Goal: Task Accomplishment & Management: Complete application form

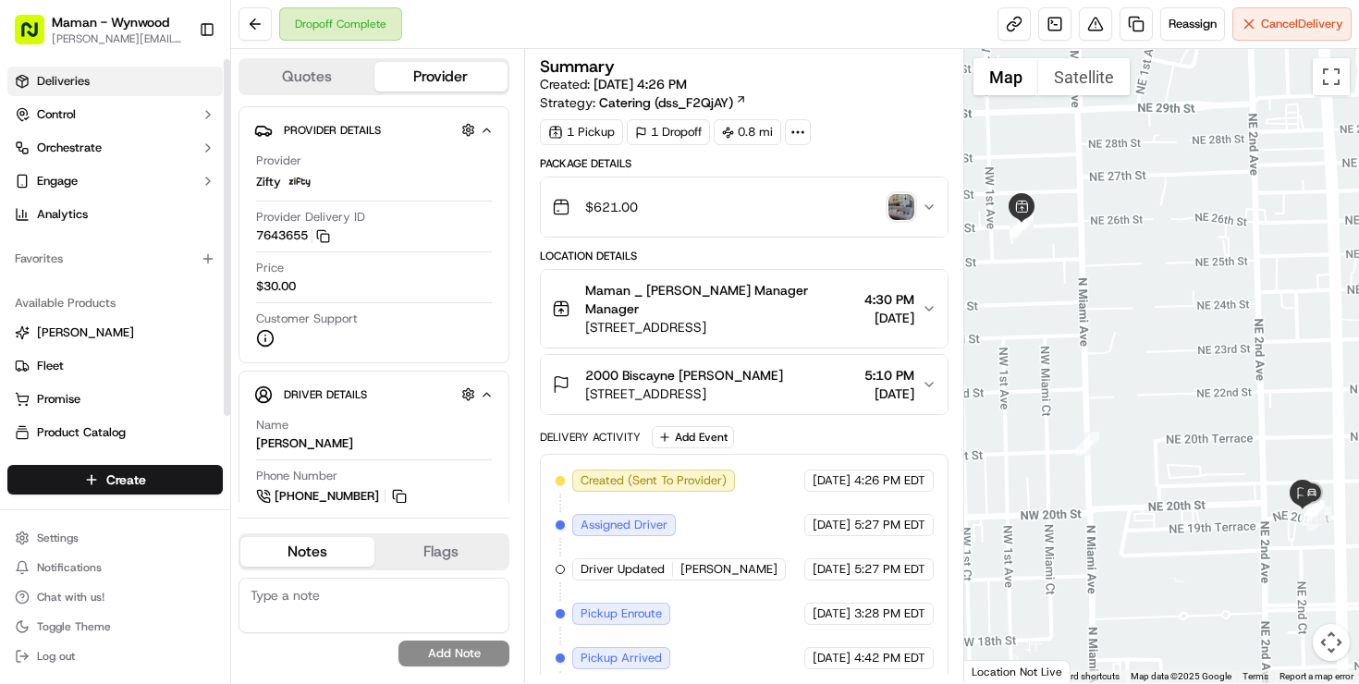
click at [70, 81] on span "Deliveries" at bounding box center [63, 81] width 53 height 17
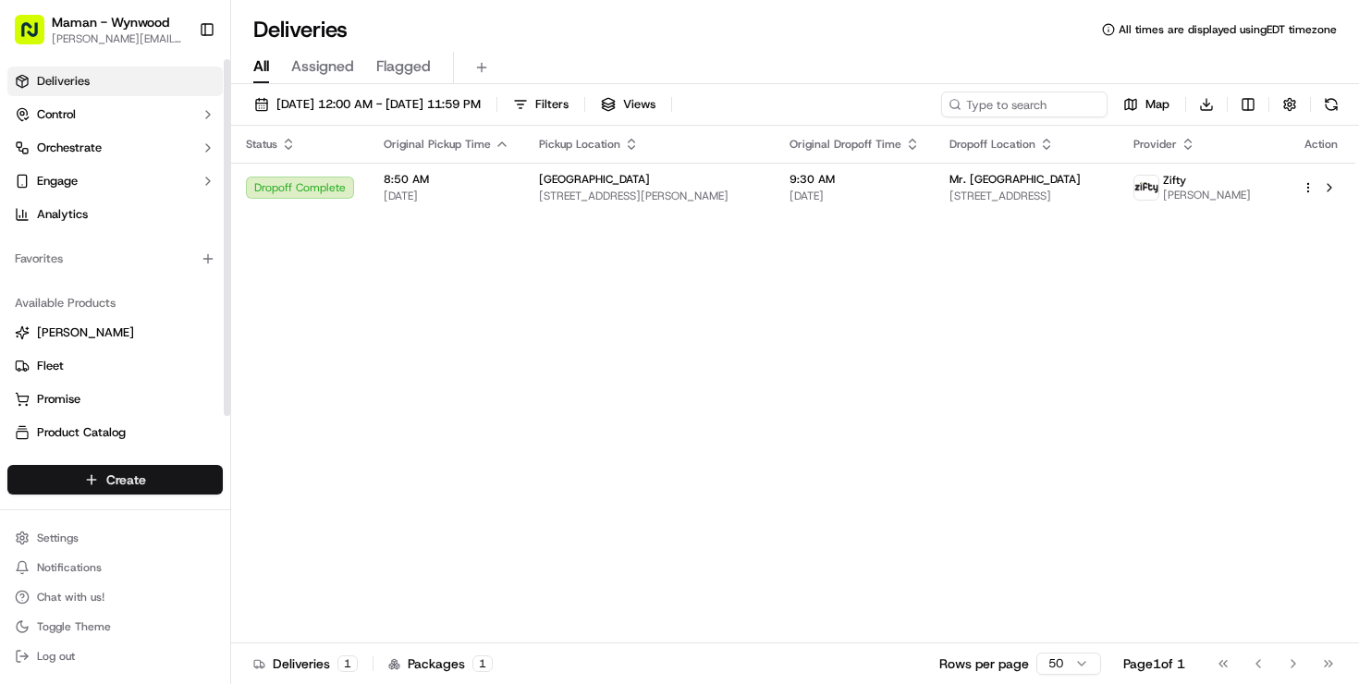
click at [103, 487] on html "Maman - Wynwood [EMAIL_ADDRESS][DOMAIN_NAME] Toggle Sidebar Deliveries Control …" at bounding box center [679, 342] width 1359 height 684
click at [321, 515] on link "Delivery" at bounding box center [334, 513] width 206 height 33
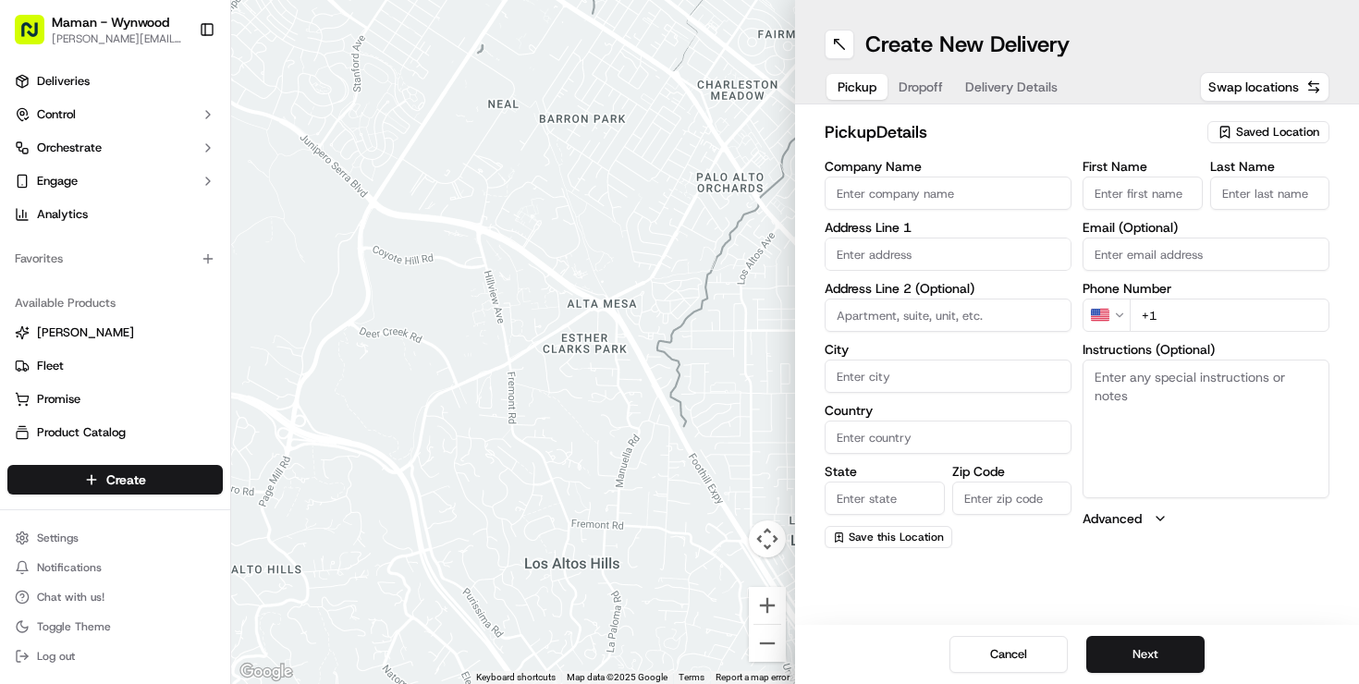
click at [906, 193] on input "Company Name" at bounding box center [948, 193] width 247 height 33
type input "[PERSON_NAME]"
click at [1194, 174] on div "First Name" at bounding box center [1143, 185] width 120 height 50
click at [1172, 187] on input "First Name" at bounding box center [1143, 193] width 120 height 33
type input "[PERSON_NAME]"
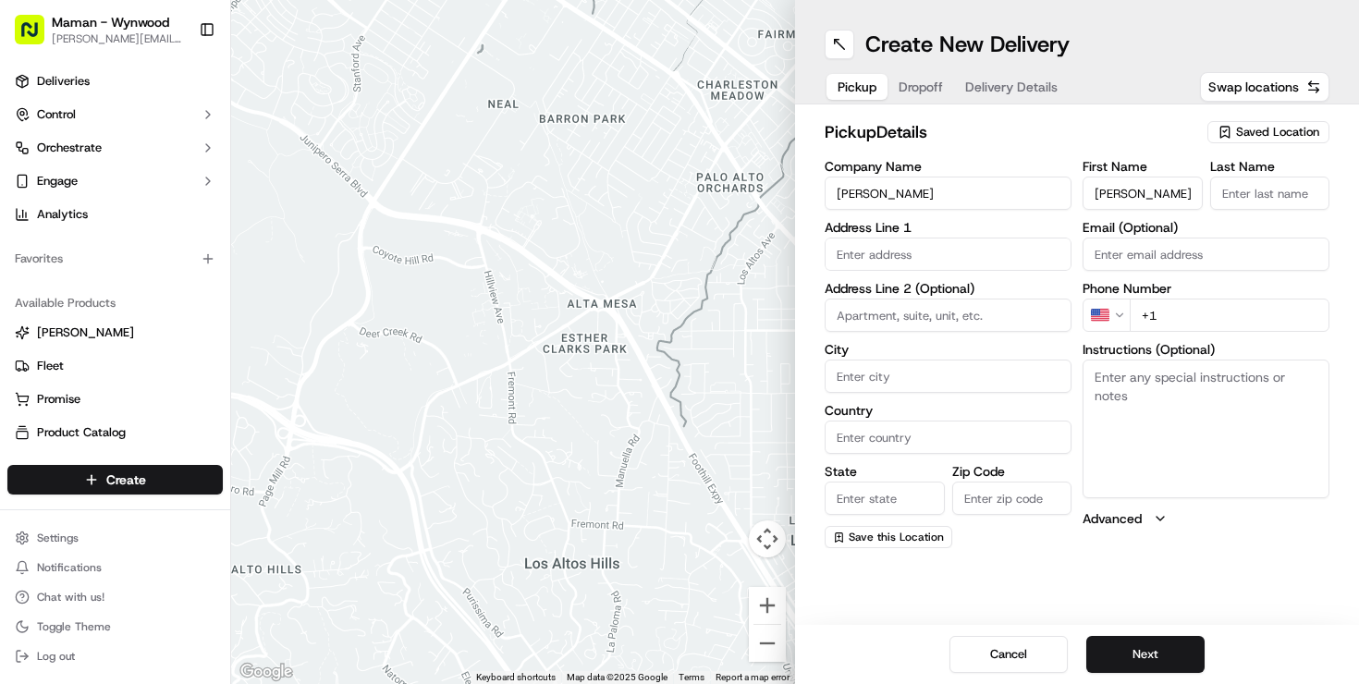
click at [1305, 194] on input "Last Name" at bounding box center [1270, 193] width 120 height 33
type input "Manna"
click at [1174, 252] on input "Email (Optional)" at bounding box center [1206, 254] width 247 height 33
type input "[PERSON_NAME][EMAIL_ADDRESS][DOMAIN_NAME]"
click at [1172, 308] on input "+1" at bounding box center [1230, 315] width 200 height 33
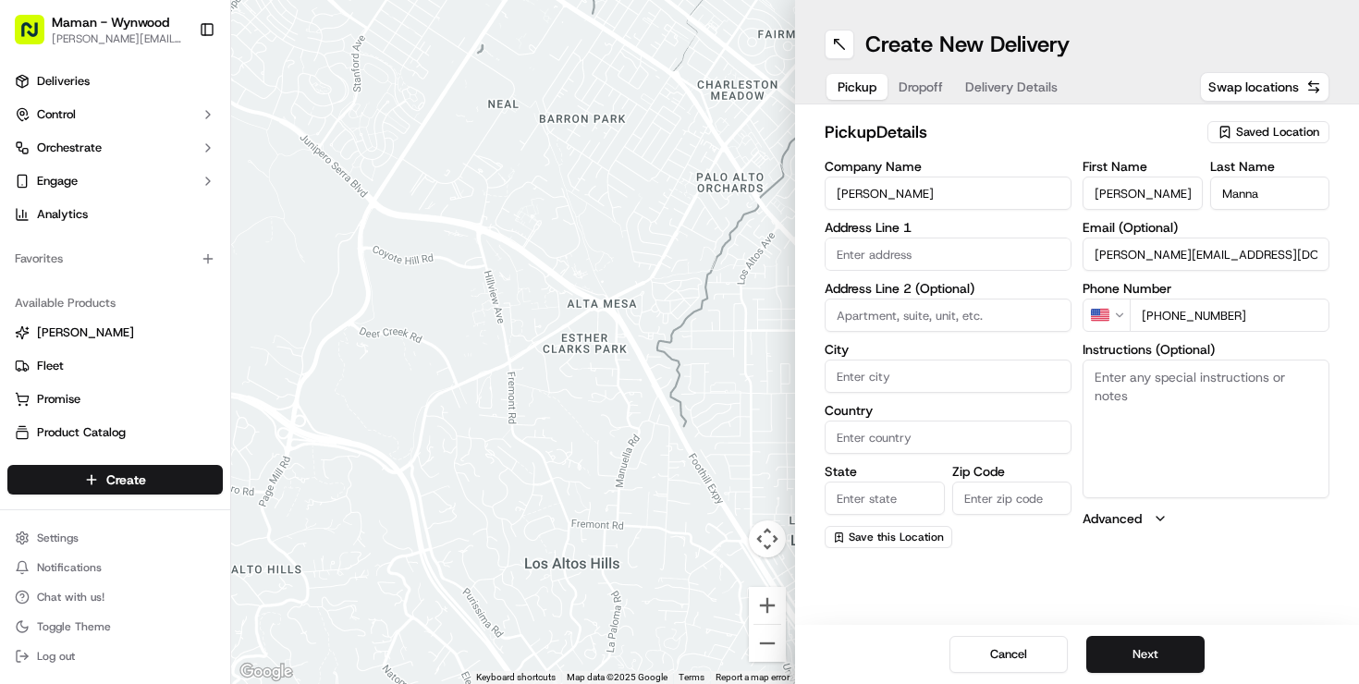
drag, startPoint x: 1160, startPoint y: 317, endPoint x: 1277, endPoint y: 317, distance: 116.5
click at [1277, 317] on input "[PHONE_NUMBER]" at bounding box center [1230, 315] width 200 height 33
type input "[PHONE_NUMBER]"
click at [868, 242] on input "text" at bounding box center [948, 254] width 247 height 33
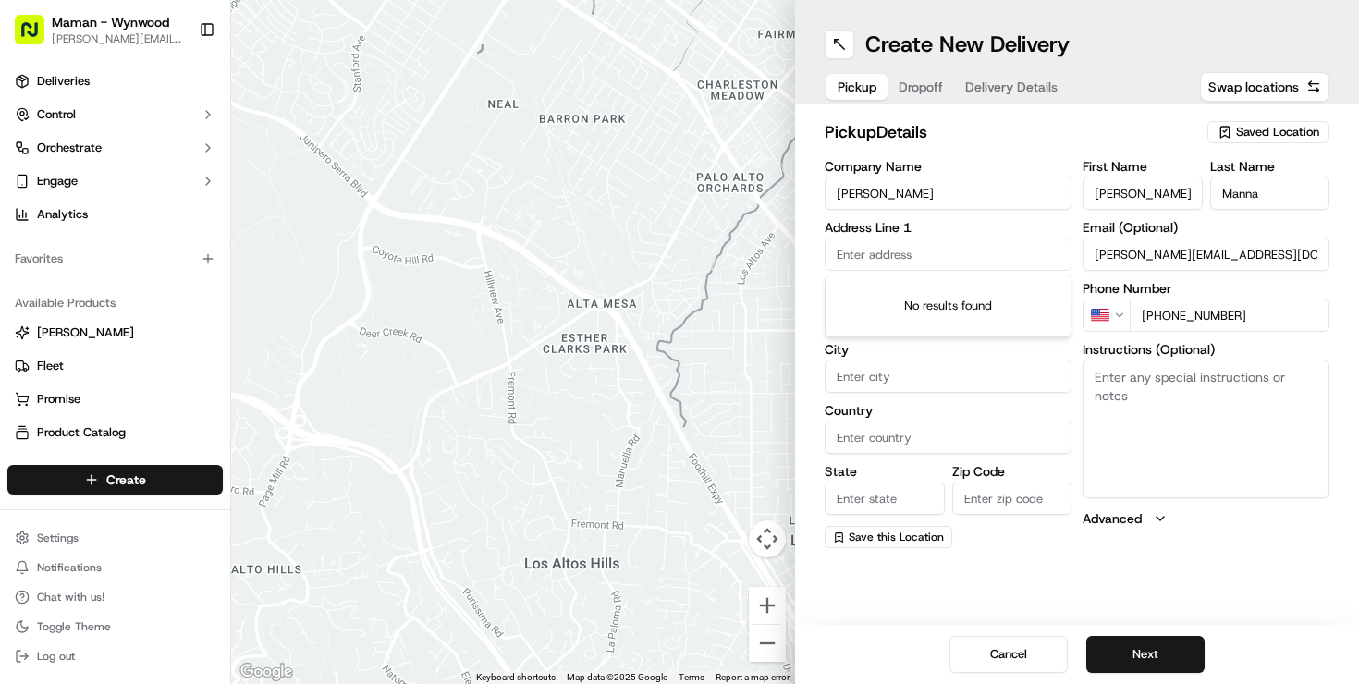
click at [939, 256] on input "text" at bounding box center [948, 254] width 247 height 33
paste input "maman, [STREET_ADDRESS]"
click at [864, 252] on input "maman, [STREET_ADDRESS]" at bounding box center [948, 254] width 247 height 33
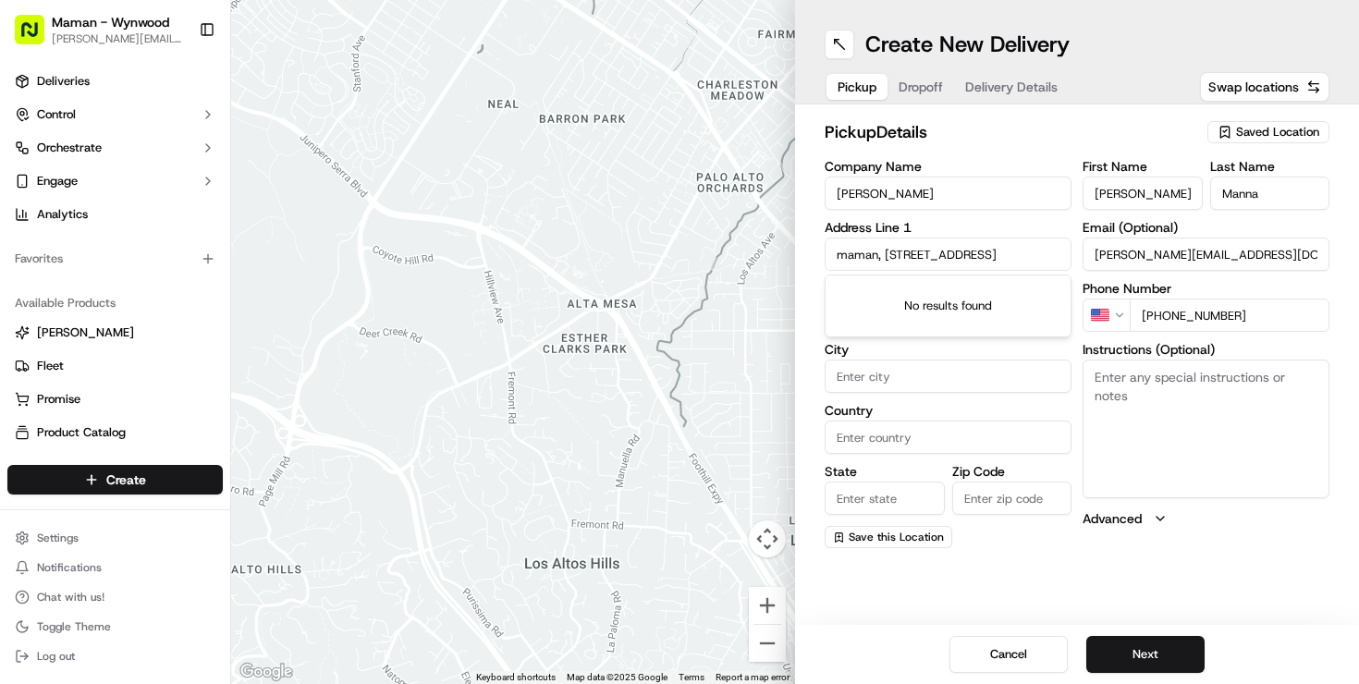
drag, startPoint x: 863, startPoint y: 252, endPoint x: 814, endPoint y: 252, distance: 49.0
click at [814, 252] on div "pickup Details Saved Location Company Name [PERSON_NAME] Address Line [GEOGRAPH…" at bounding box center [1077, 333] width 564 height 459
click at [912, 248] on input "maman, [STREET_ADDRESS]" at bounding box center [948, 254] width 247 height 33
drag, startPoint x: 885, startPoint y: 250, endPoint x: 751, endPoint y: 250, distance: 134.1
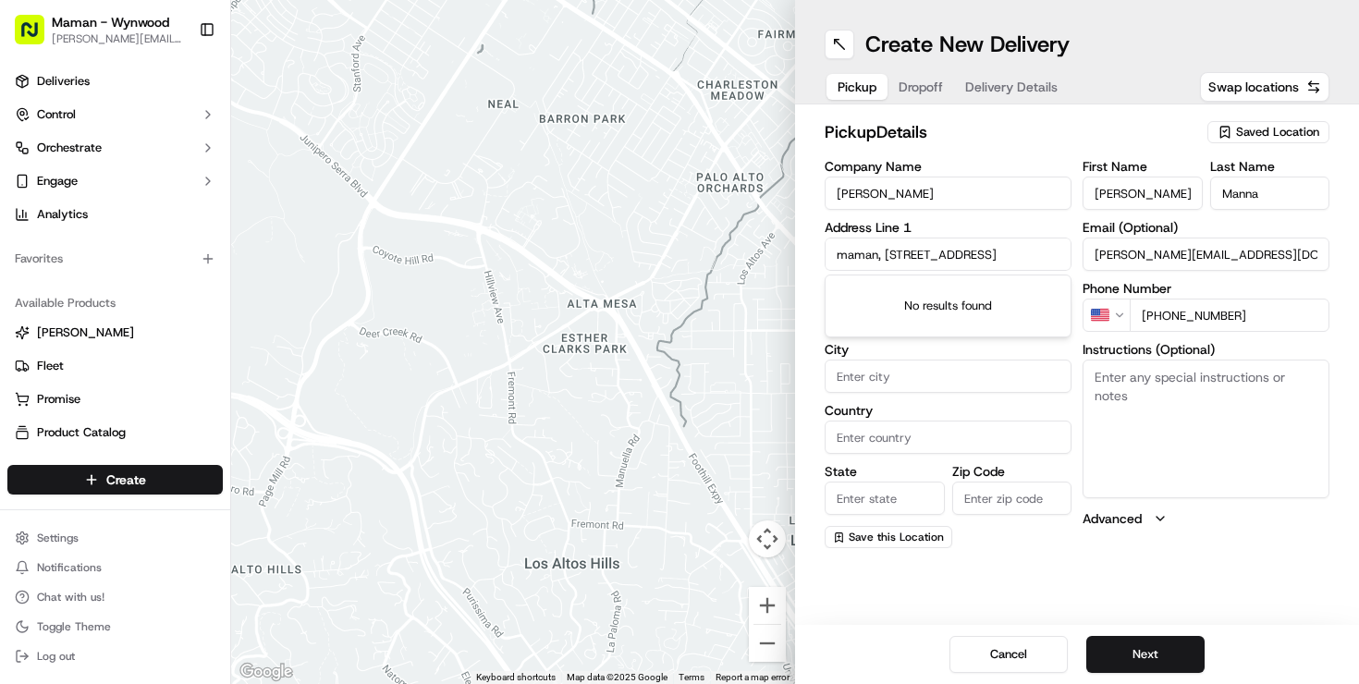
click at [751, 250] on div "← Move left → Move right ↑ Move up ↓ Move down + Zoom in - Zoom out Home Jump l…" at bounding box center [795, 342] width 1128 height 684
click at [904, 303] on div "[STREET_ADDRESS]" at bounding box center [948, 293] width 238 height 28
type input "[STREET_ADDRESS]"
type input "[GEOGRAPHIC_DATA]"
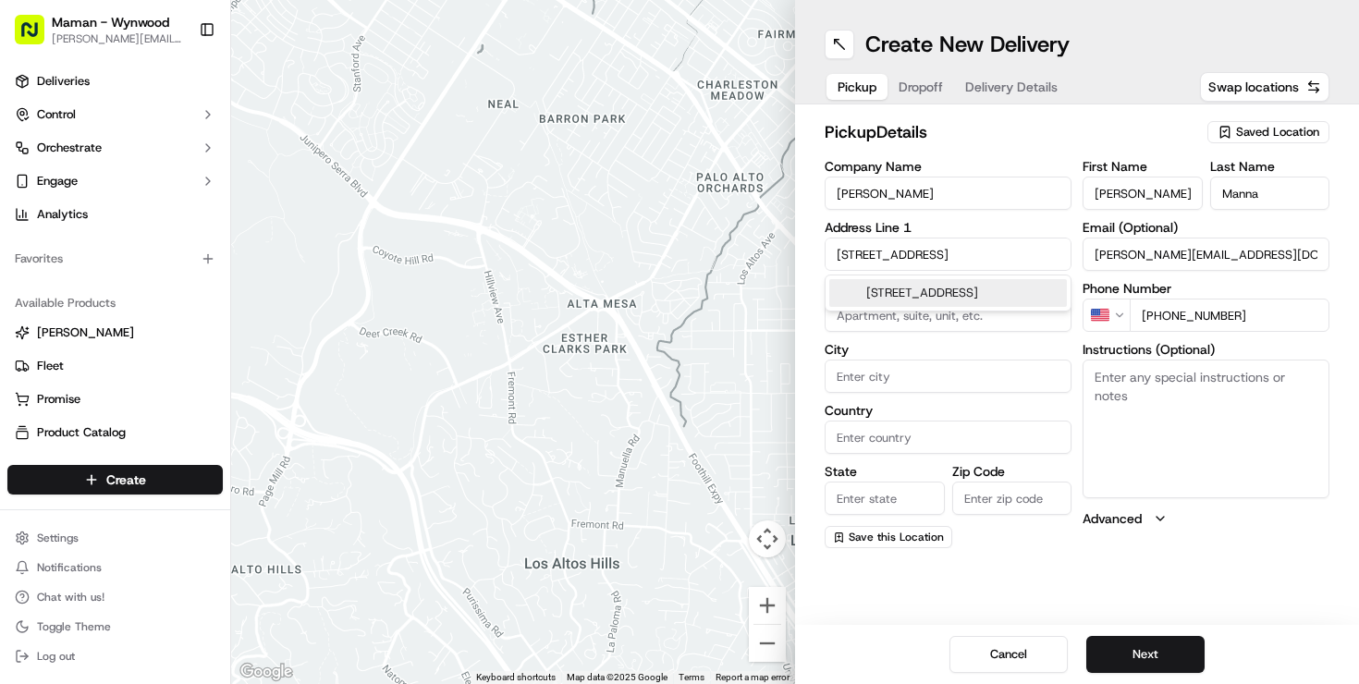
type input "FL"
type input "33131"
type input "[STREET_ADDRESS]"
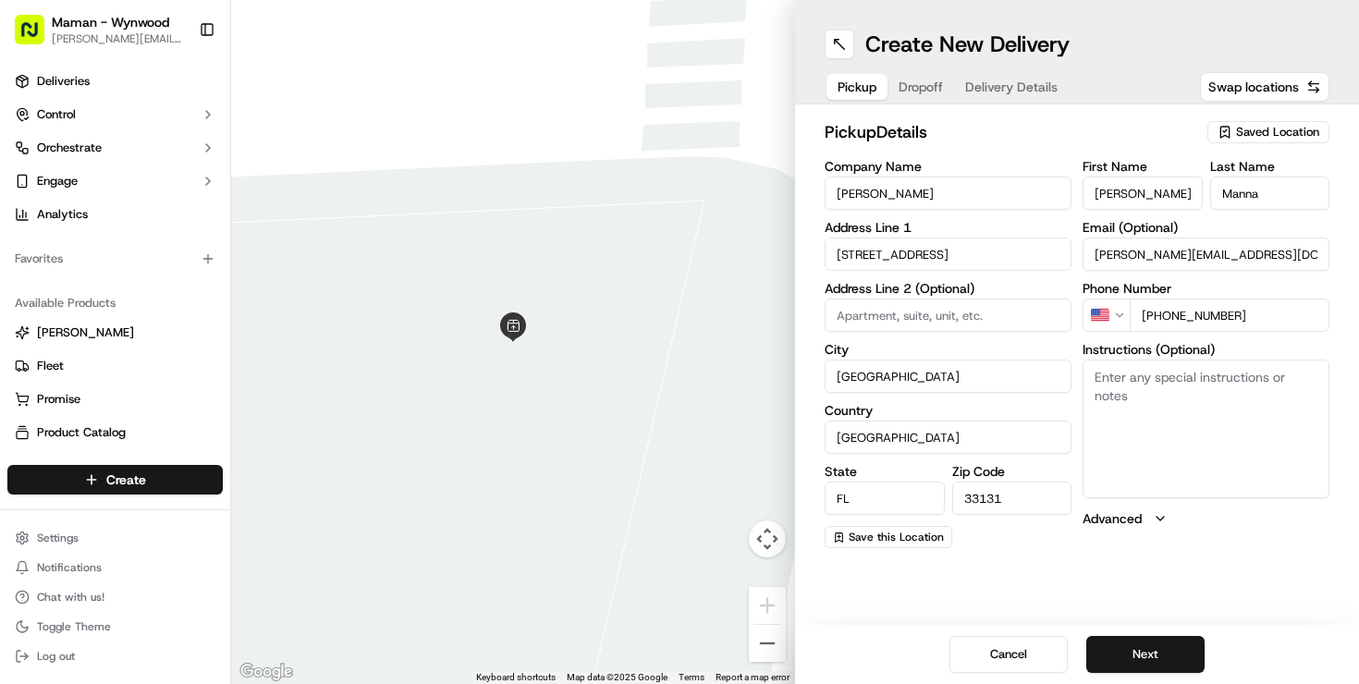
click at [1170, 433] on textarea "Instructions (Optional)" at bounding box center [1206, 429] width 247 height 139
type textarea "p"
type textarea "Please ask for the manager to give you the order"
click at [1180, 667] on button "Next" at bounding box center [1145, 654] width 118 height 37
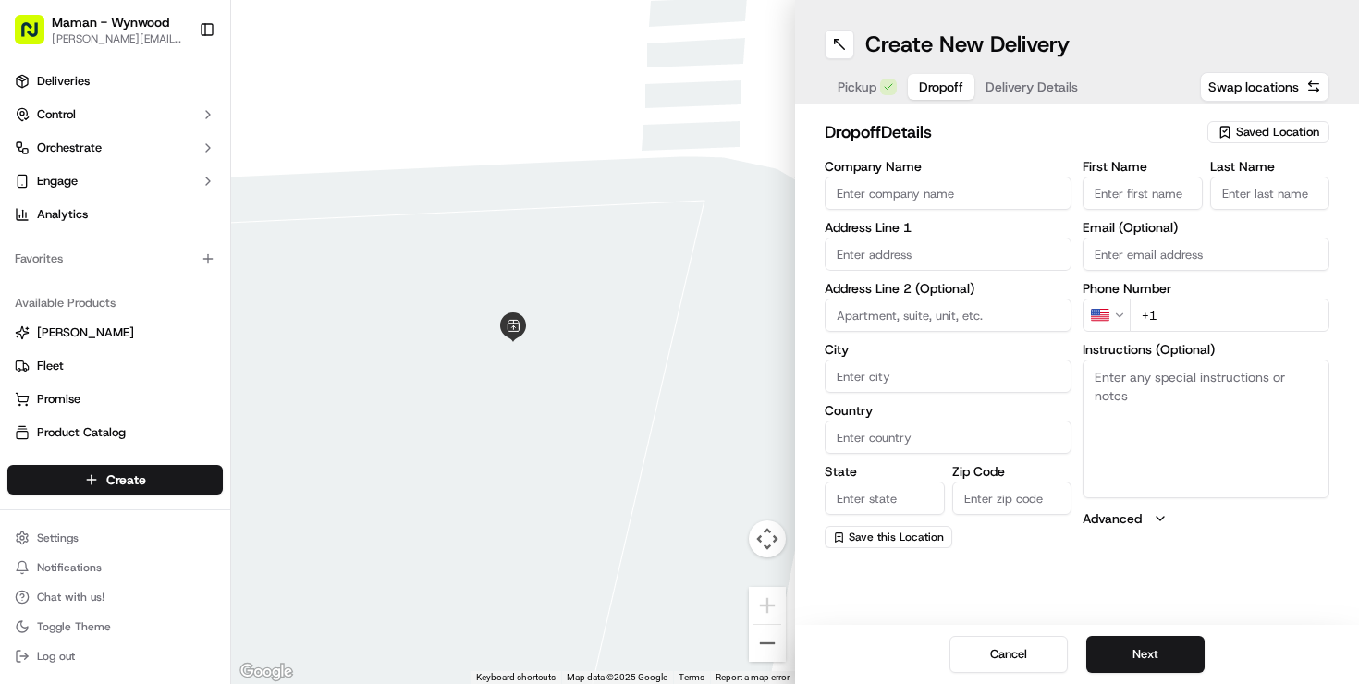
click at [898, 199] on input "Company Name" at bounding box center [948, 193] width 247 height 33
paste input "[PERSON_NAME]"
click at [843, 207] on input "[PERSON_NAME]" at bounding box center [948, 193] width 247 height 33
click at [851, 194] on input "[PERSON_NAME]" at bounding box center [948, 193] width 247 height 33
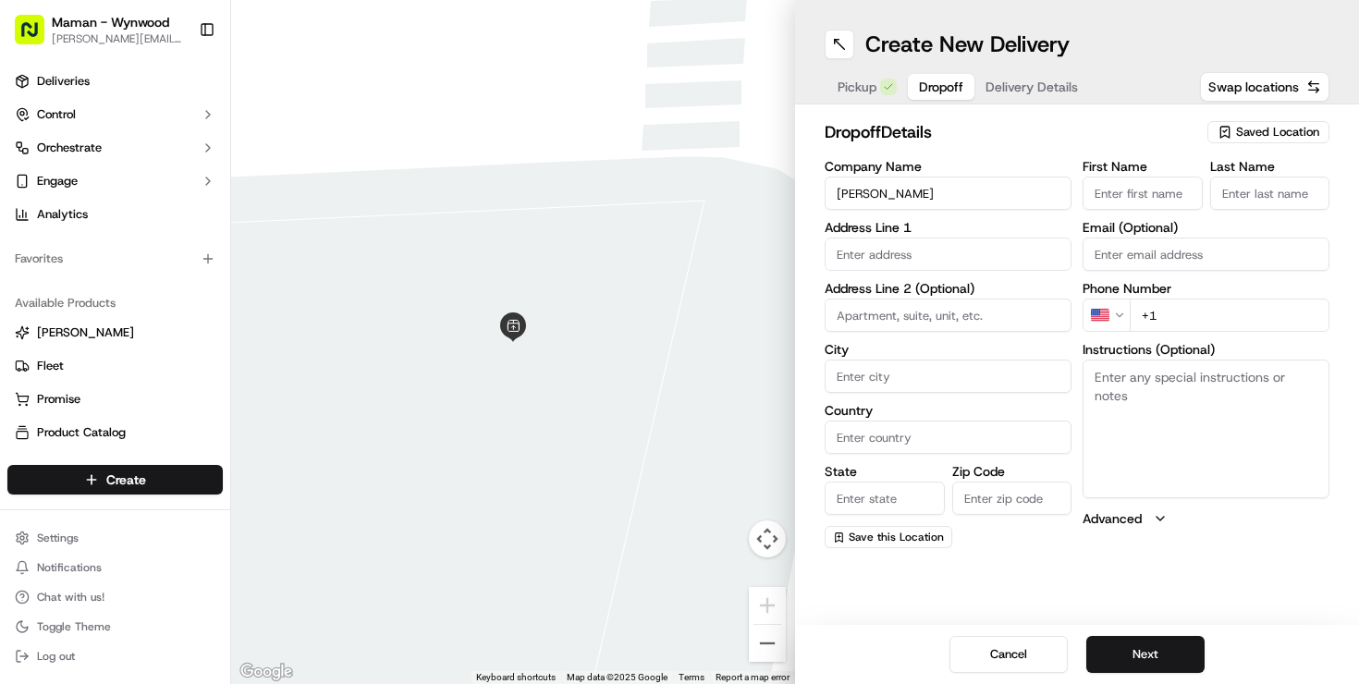
click at [851, 194] on input "[PERSON_NAME]" at bounding box center [948, 193] width 247 height 33
type input "[PERSON_NAME]"
click at [1158, 202] on input "First Name" at bounding box center [1143, 193] width 120 height 33
paste input "Carolina"
type input "Carolina"
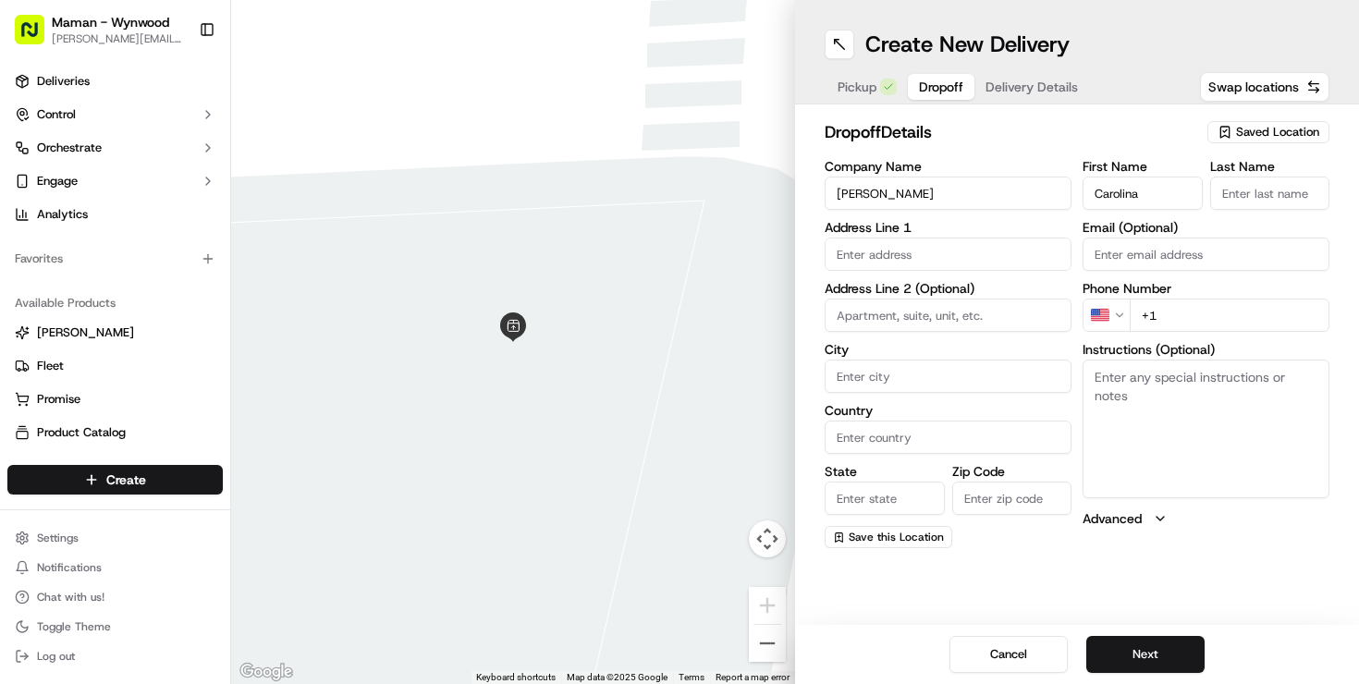
click at [901, 191] on input "[PERSON_NAME]" at bounding box center [948, 193] width 247 height 33
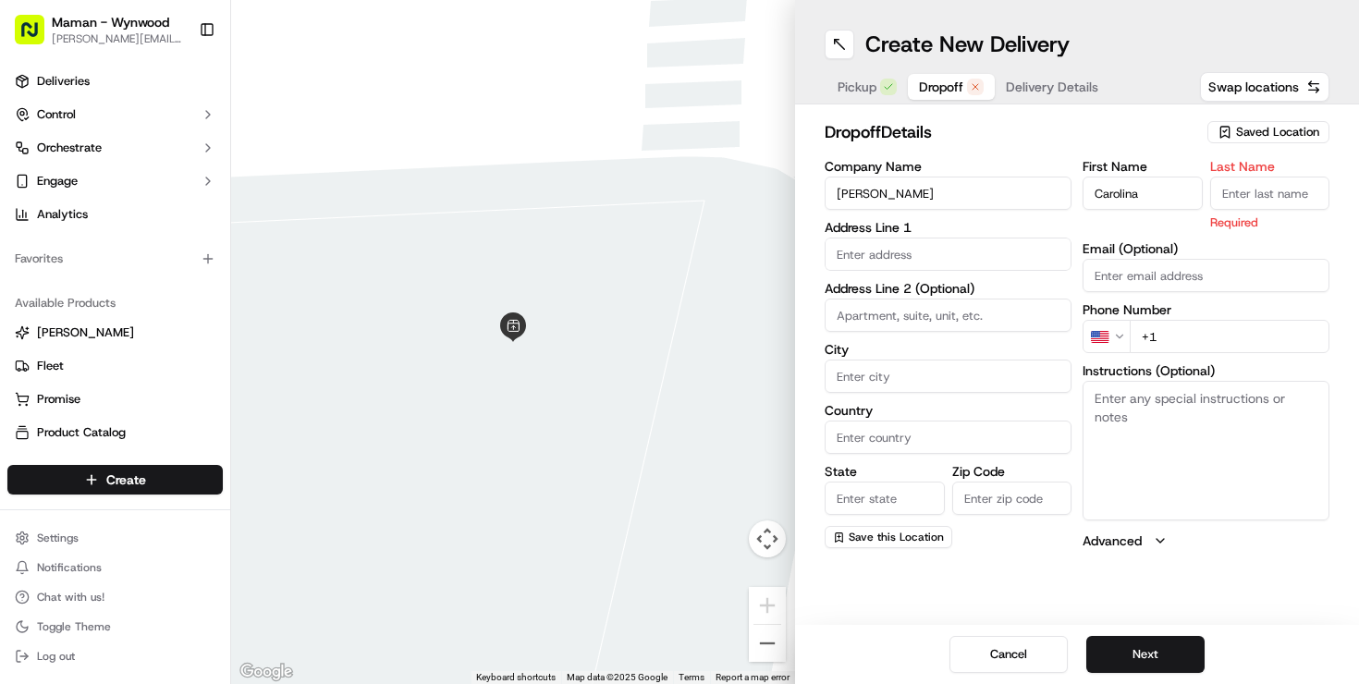
click at [900, 191] on input "[PERSON_NAME]" at bounding box center [948, 193] width 247 height 33
click at [920, 191] on input "[PERSON_NAME]" at bounding box center [948, 193] width 247 height 33
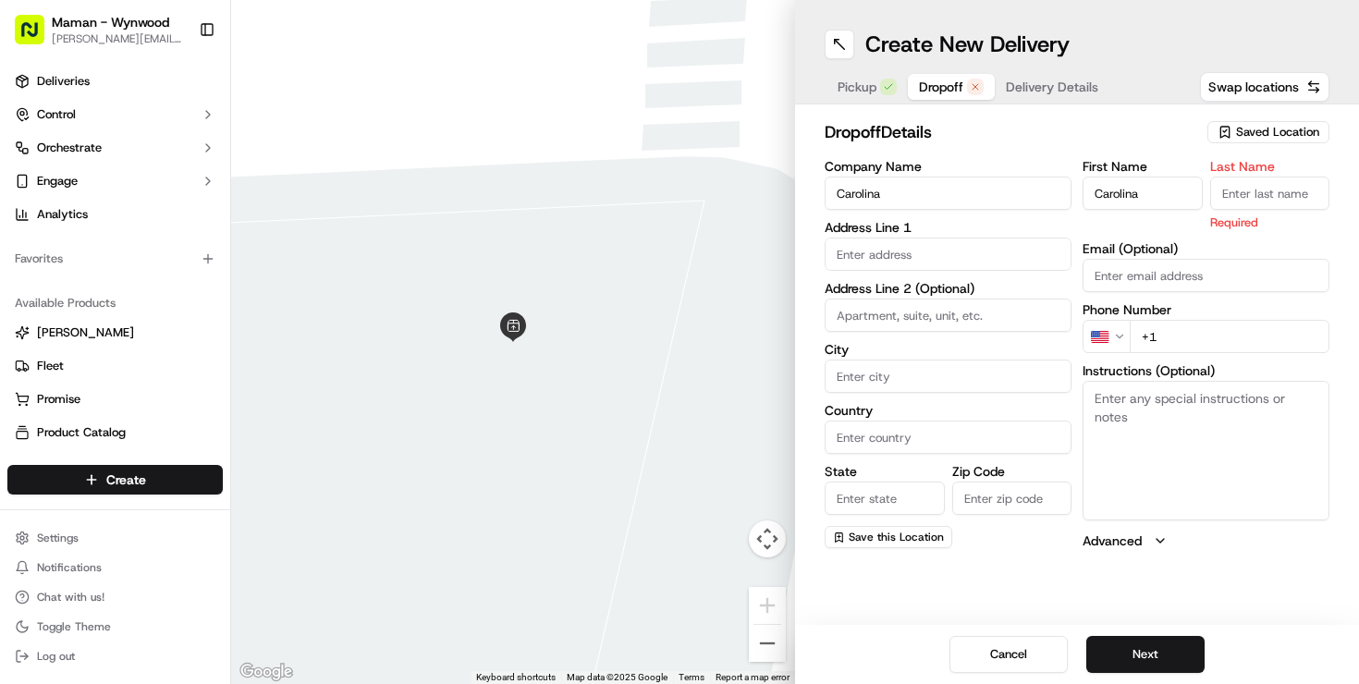
paste input "[PERSON_NAME]"
click at [878, 194] on input "CarolinaArguello" at bounding box center [948, 193] width 247 height 33
type input "[PERSON_NAME]"
click at [1240, 189] on input "Last Name" at bounding box center [1270, 193] width 120 height 33
paste input "[PERSON_NAME]"
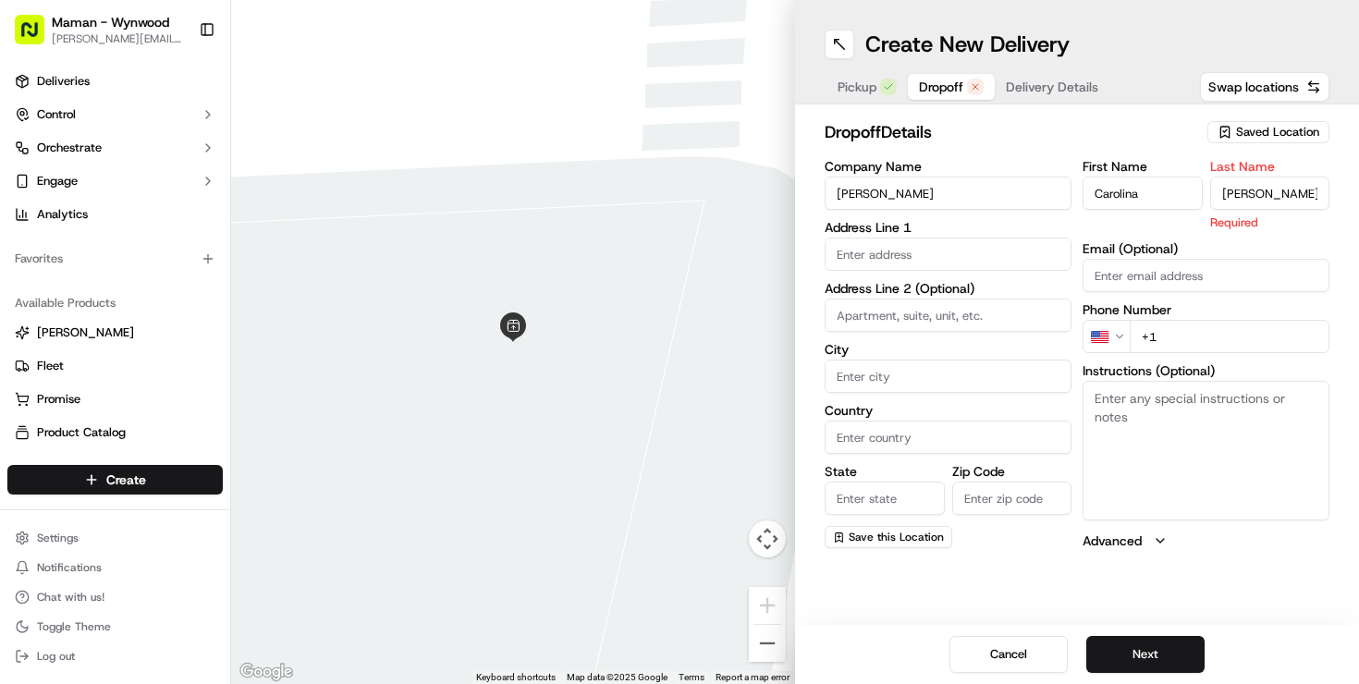
type input "[PERSON_NAME]"
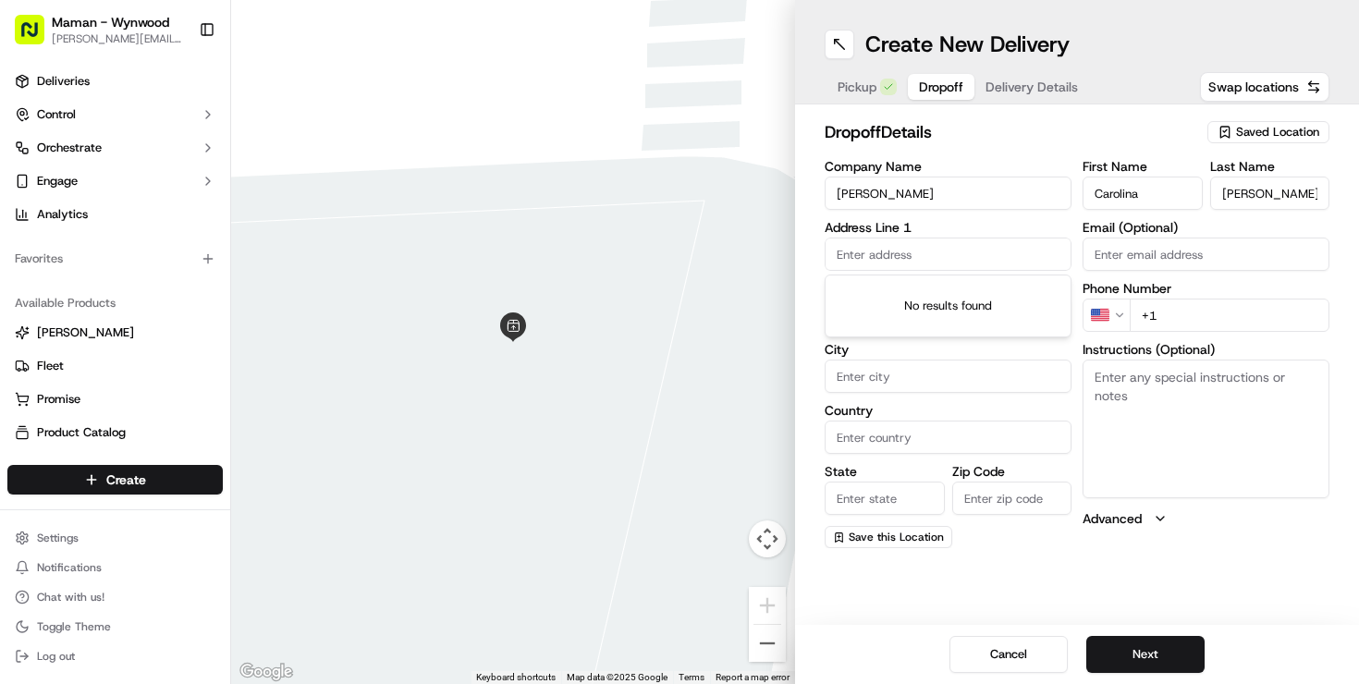
click at [887, 259] on input "text" at bounding box center [948, 254] width 247 height 33
paste input "[STREET_ADDRESS][PERSON_NAME]"
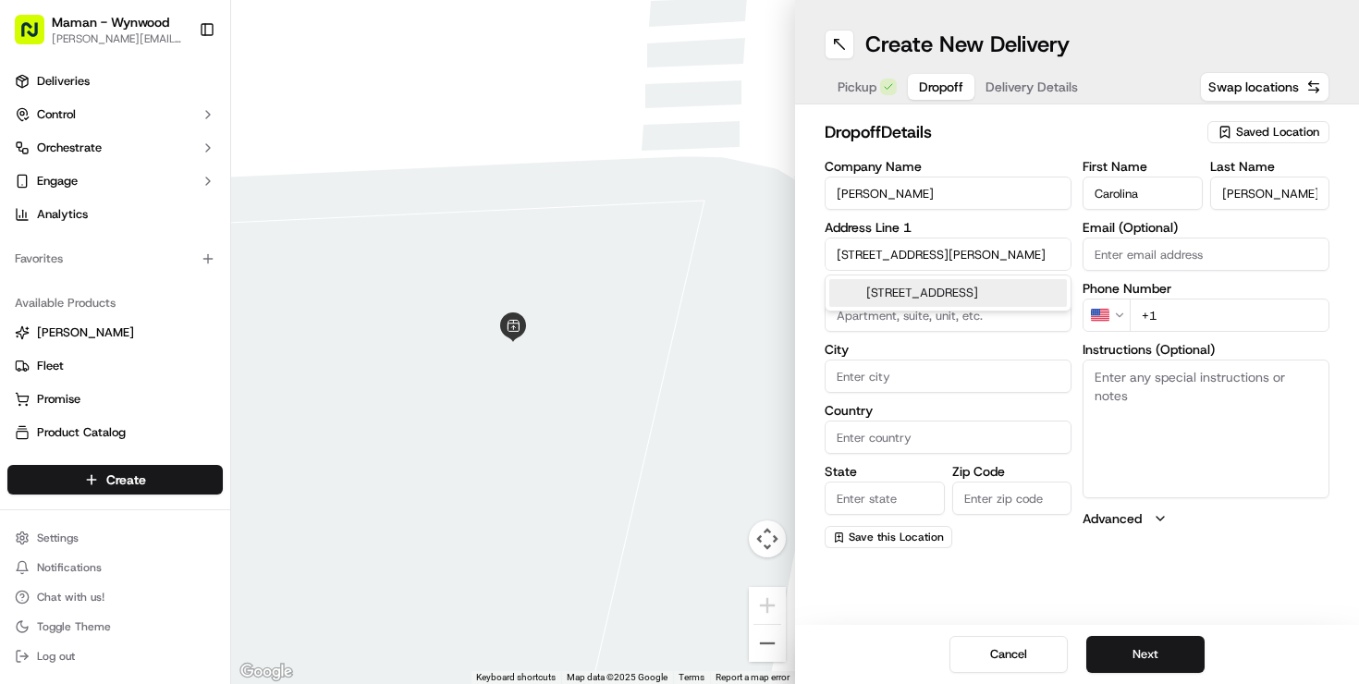
click at [921, 304] on div "[STREET_ADDRESS]" at bounding box center [948, 293] width 238 height 28
type input "[STREET_ADDRESS]"
type input "APT 3304"
type input "[GEOGRAPHIC_DATA]"
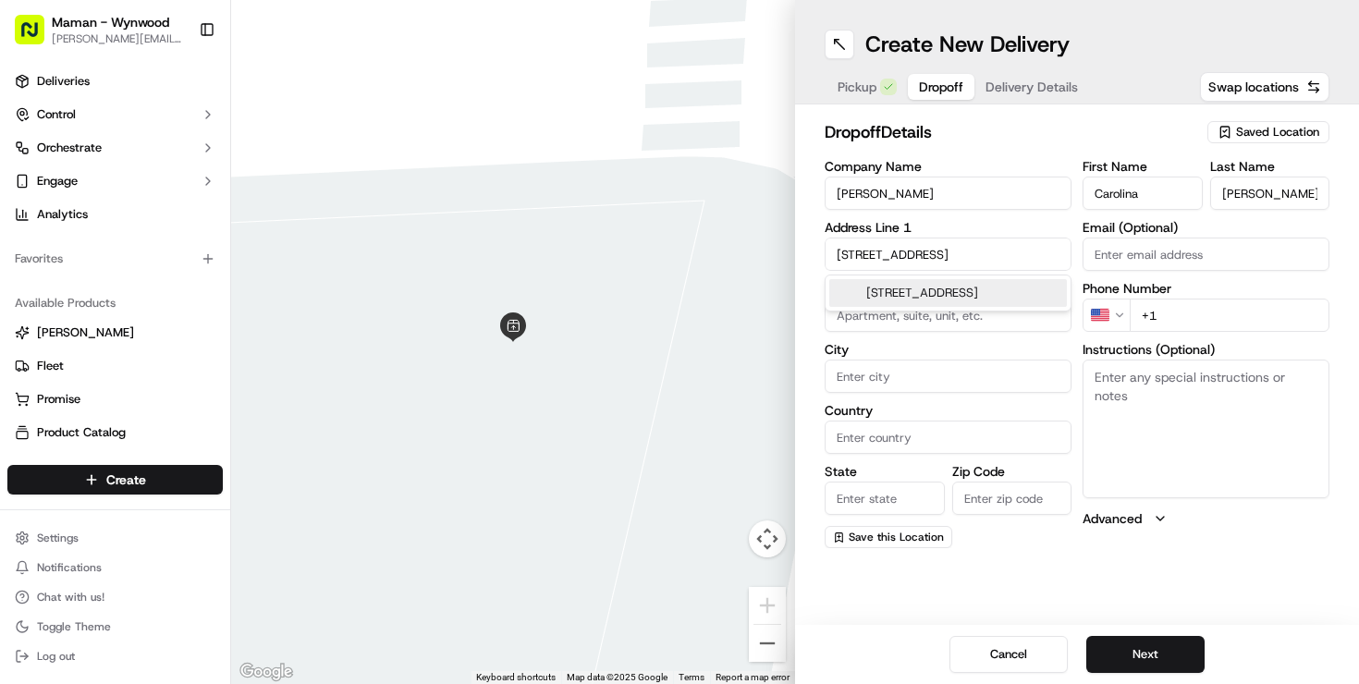
type input "FL"
type input "33131"
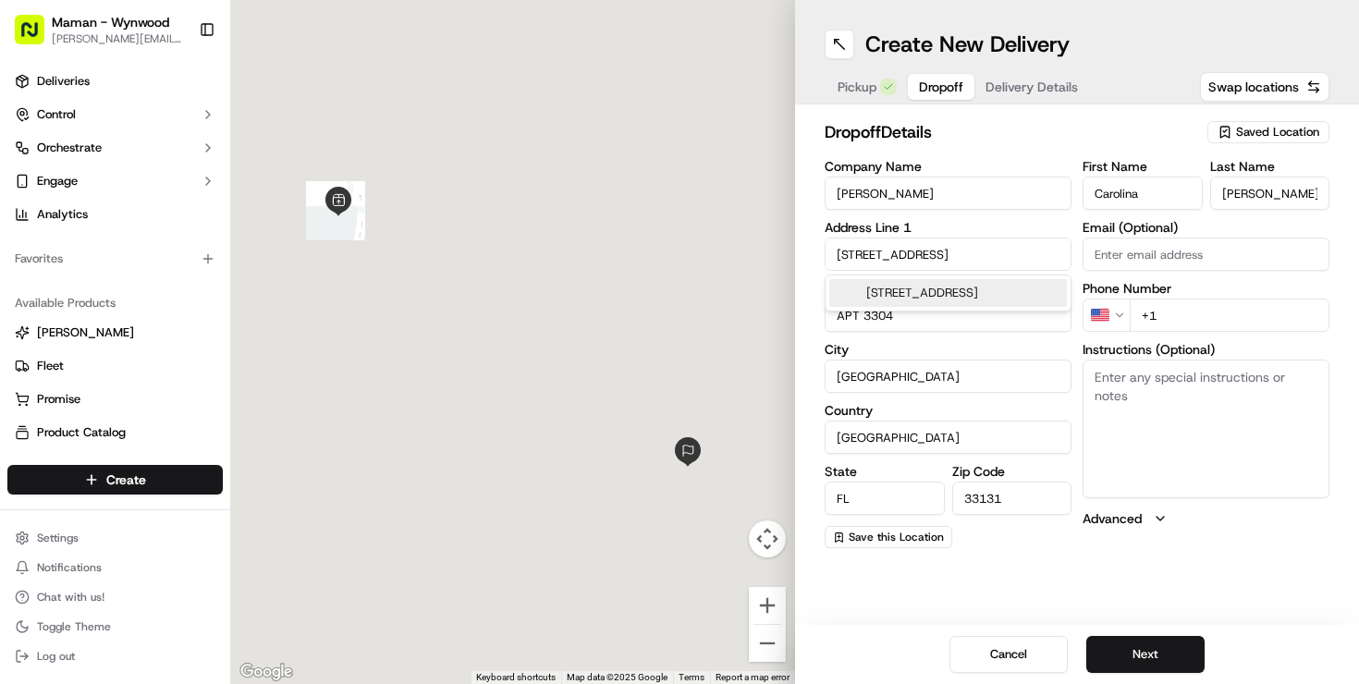
type input "[STREET_ADDRESS]"
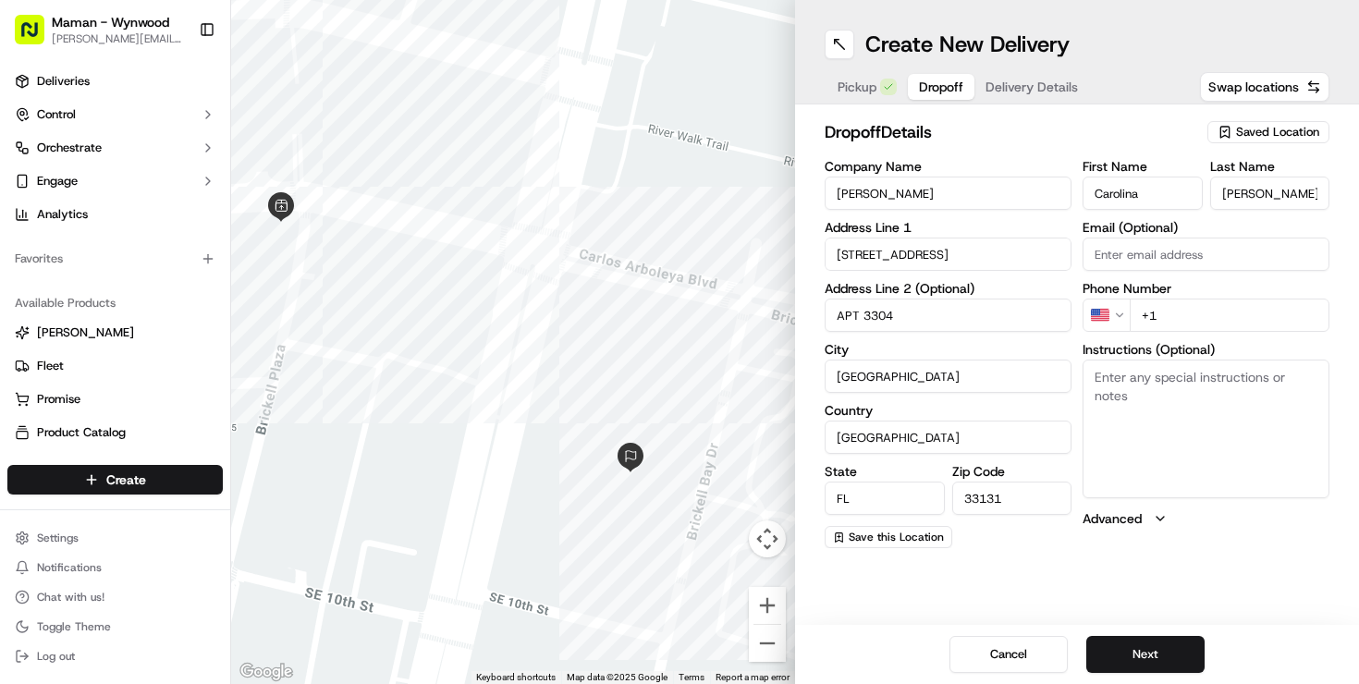
click at [1189, 313] on input "+1" at bounding box center [1230, 315] width 200 height 33
paste input "[PHONE_NUMBER]"
type input "[PHONE_NUMBER]"
click at [1190, 382] on textarea "Instructions (Optional)" at bounding box center [1206, 429] width 247 height 139
drag, startPoint x: 1158, startPoint y: 313, endPoint x: 1309, endPoint y: 312, distance: 150.7
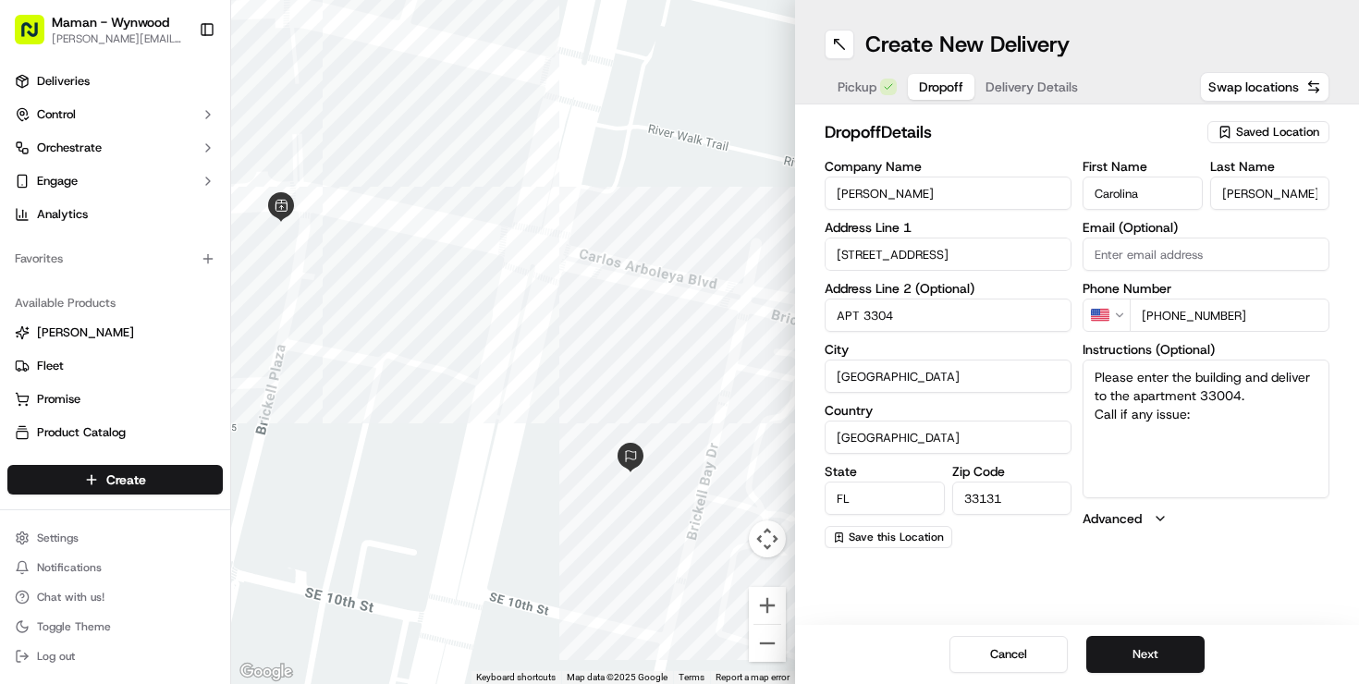
click at [1309, 312] on input "[PHONE_NUMBER]" at bounding box center [1230, 315] width 200 height 33
click at [1219, 414] on textarea "Please enter the building and deliver to the apartment 33004. Call if any issue:" at bounding box center [1206, 429] width 247 height 139
paste textarea "[PHONE_NUMBER]"
type textarea "Please enter the building and deliver to the apartment 33004. Call if any issue…"
click at [1143, 656] on button "Next" at bounding box center [1145, 654] width 118 height 37
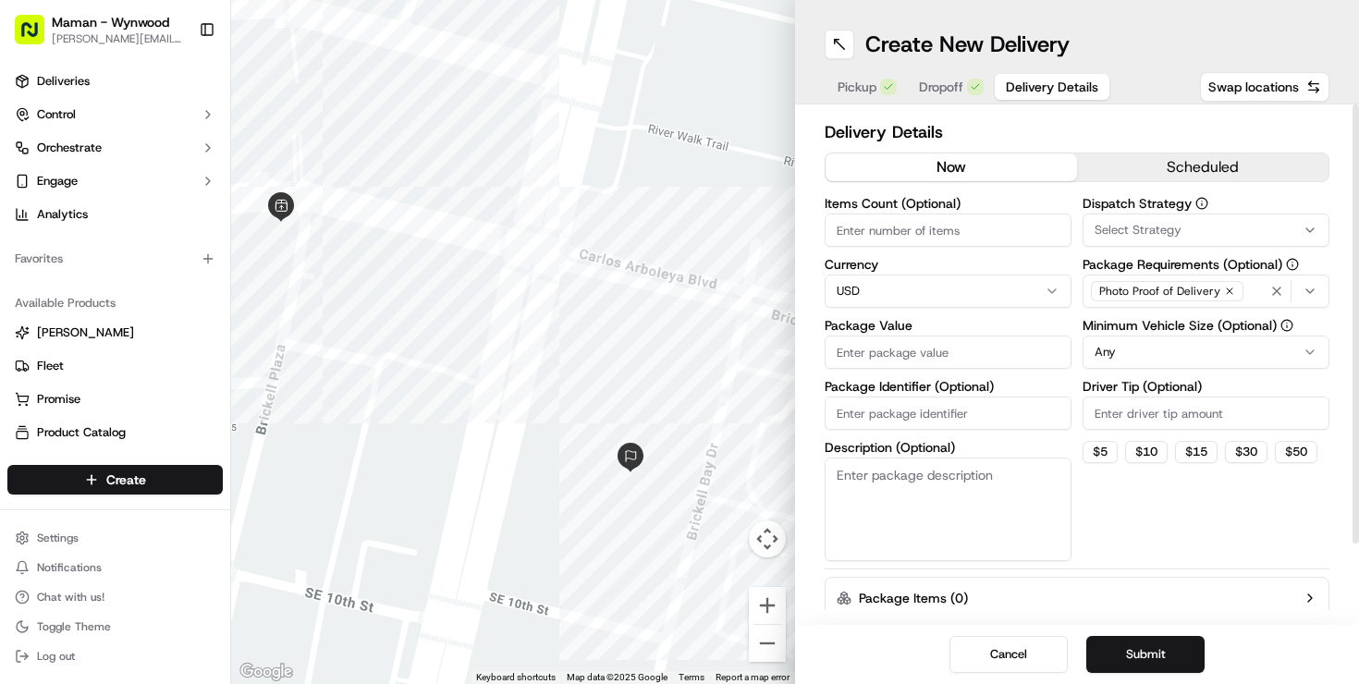
click at [1129, 158] on button "scheduled" at bounding box center [1202, 167] width 251 height 28
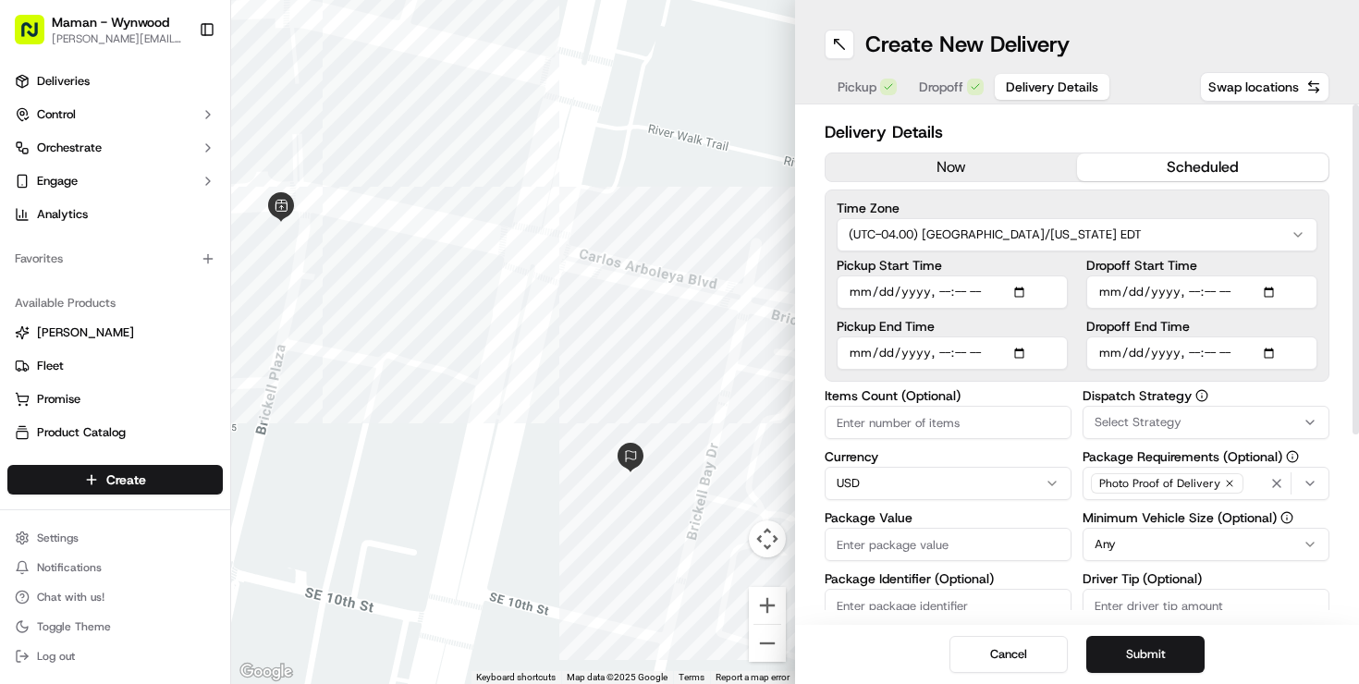
click at [1023, 293] on input "Pickup Start Time" at bounding box center [952, 292] width 231 height 33
type input "[DATE]T08:45"
click at [1063, 257] on div "Time Zone (UTC-04.00) [GEOGRAPHIC_DATA]/[US_STATE] EDT Pickup Start Time Pickup…" at bounding box center [1077, 286] width 505 height 192
click at [1026, 351] on input "Pickup End Time" at bounding box center [952, 353] width 231 height 33
type input "[DATE]T08:50"
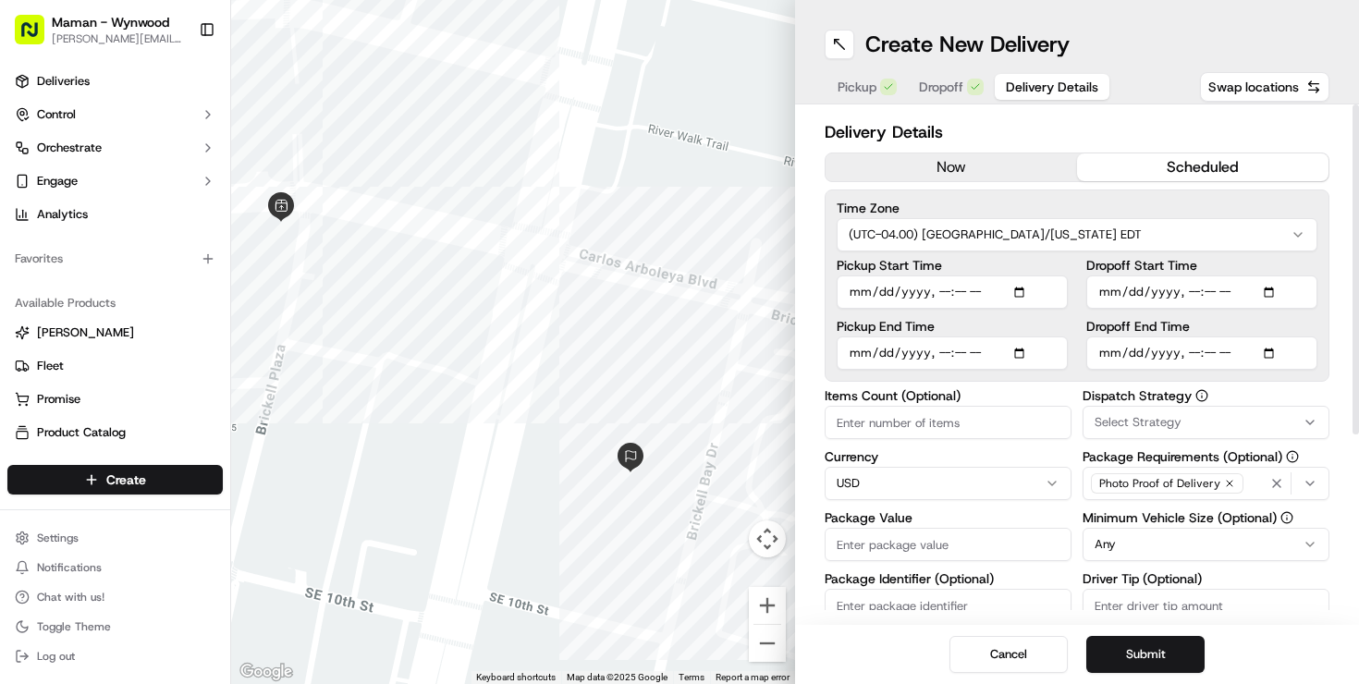
click at [1074, 325] on div "Pickup Start Time Pickup End Time Dropoff Start Time Dropoff End Time" at bounding box center [1077, 314] width 481 height 111
click at [1279, 286] on input "Dropoff Start Time" at bounding box center [1201, 292] width 231 height 33
type input "[DATE]T08:55"
click at [1280, 272] on div "Dropoff Start Time" at bounding box center [1201, 284] width 231 height 50
click at [1273, 353] on input "Dropoff End Time" at bounding box center [1201, 353] width 231 height 33
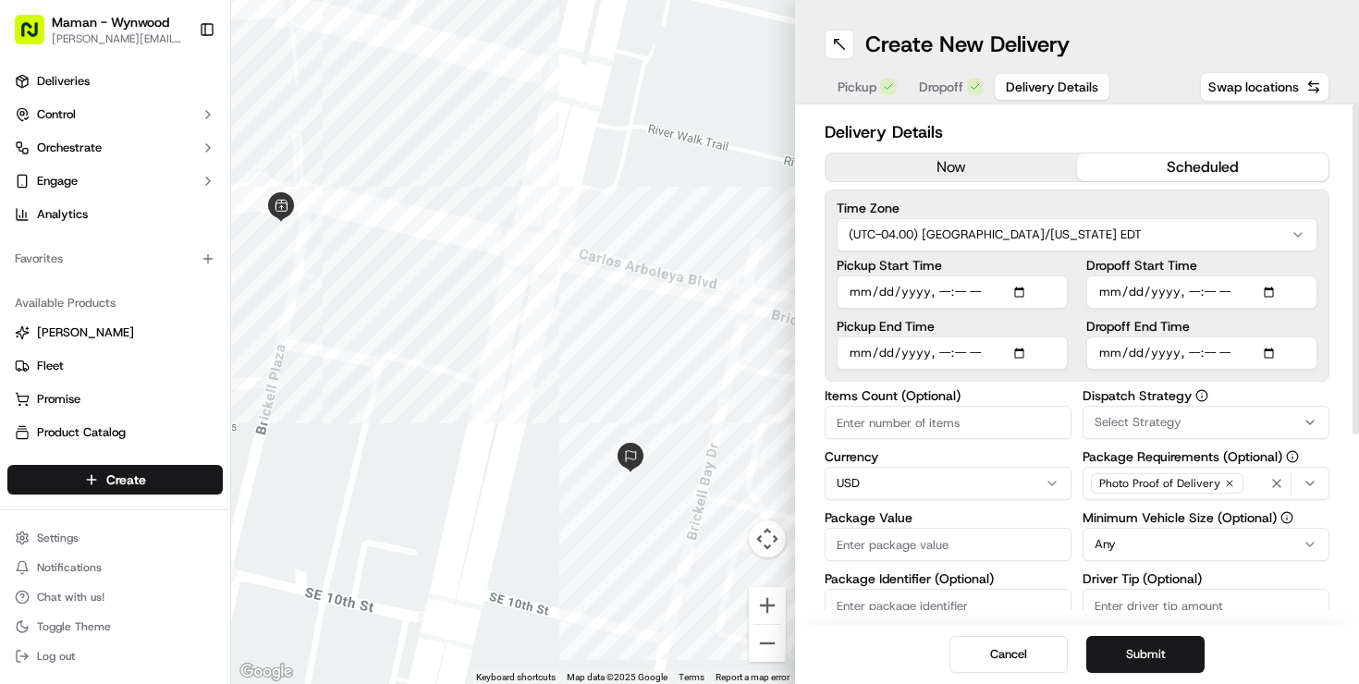
type input "[DATE]T08:00"
click at [1309, 324] on label "Dropoff End Time" at bounding box center [1201, 326] width 231 height 13
click at [1309, 337] on input "Dropoff End Time" at bounding box center [1201, 353] width 231 height 33
click at [1074, 378] on div "Time Zone (UTC-04.00) [GEOGRAPHIC_DATA]/[US_STATE] EDT Pickup Start Time Pickup…" at bounding box center [1077, 286] width 505 height 192
click at [1089, 411] on button "Select Strategy" at bounding box center [1206, 422] width 247 height 33
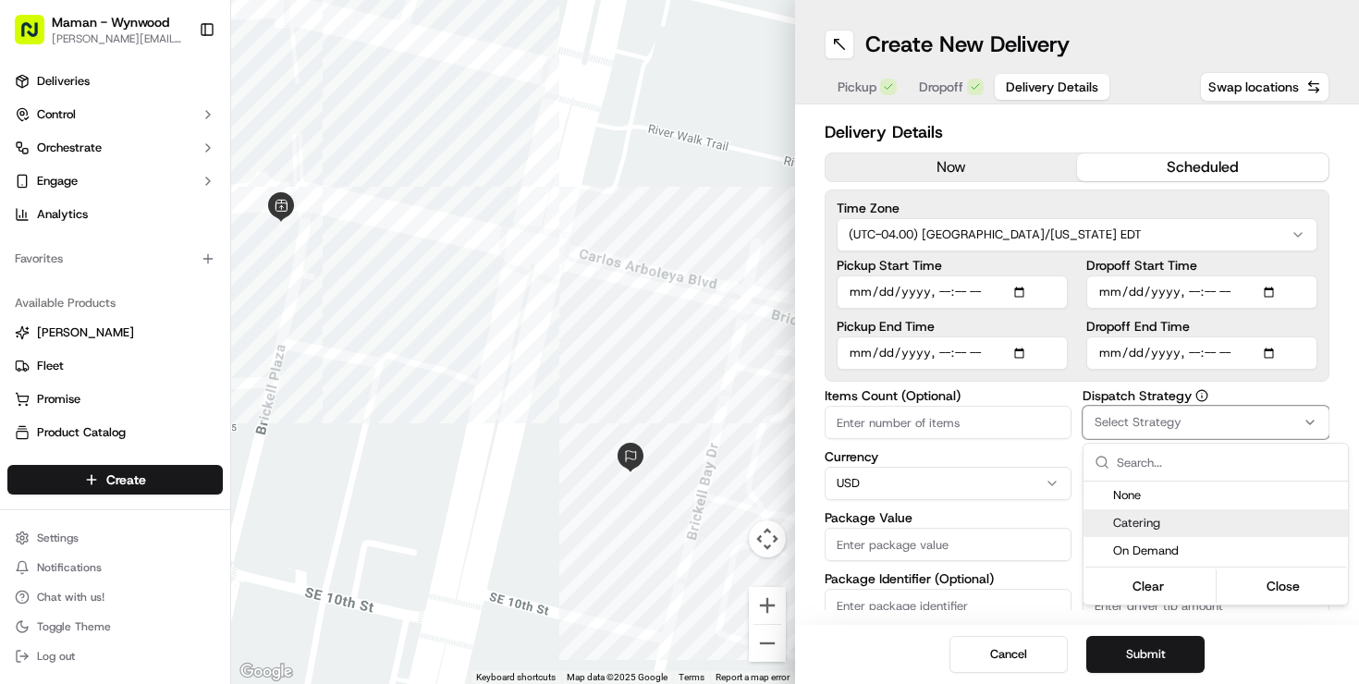
click at [1129, 515] on span "Catering" at bounding box center [1226, 523] width 227 height 17
click at [1070, 392] on html "Maman - Wynwood [EMAIL_ADDRESS][DOMAIN_NAME] Toggle Sidebar Deliveries Control …" at bounding box center [679, 342] width 1359 height 684
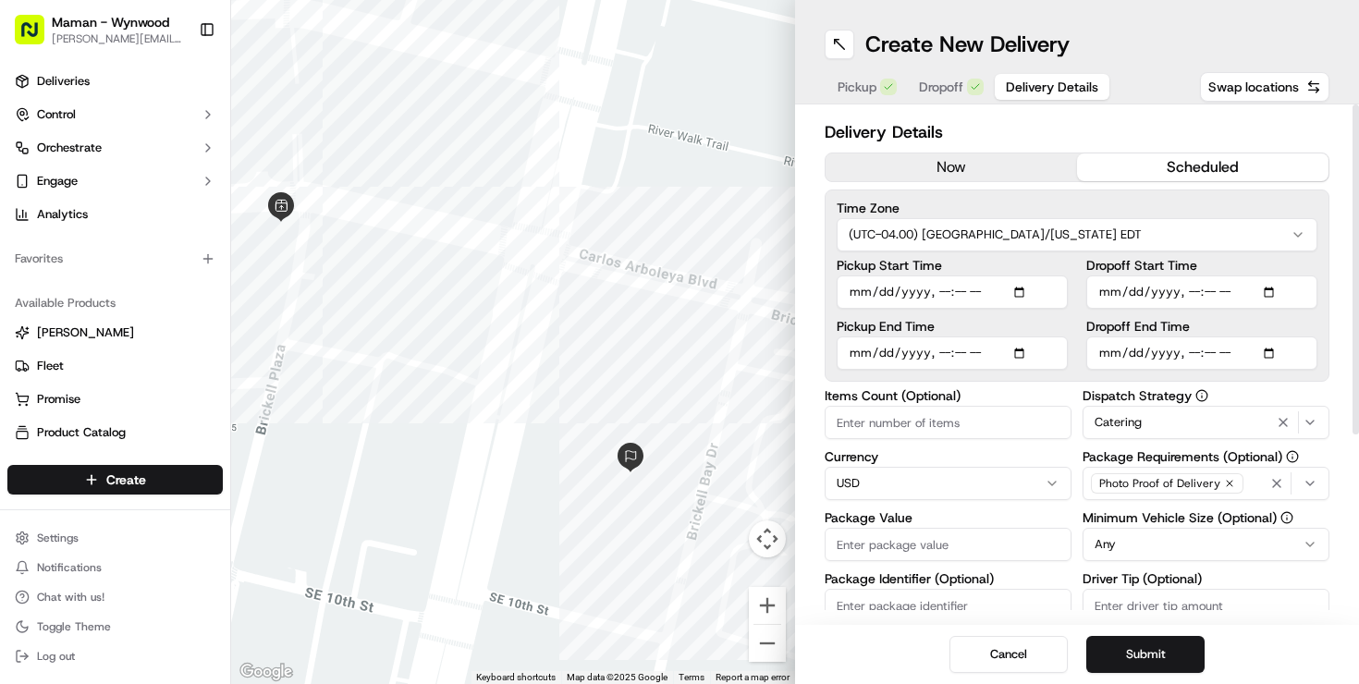
click at [984, 427] on input "Items Count (Optional)" at bounding box center [948, 422] width 247 height 33
type input "2"
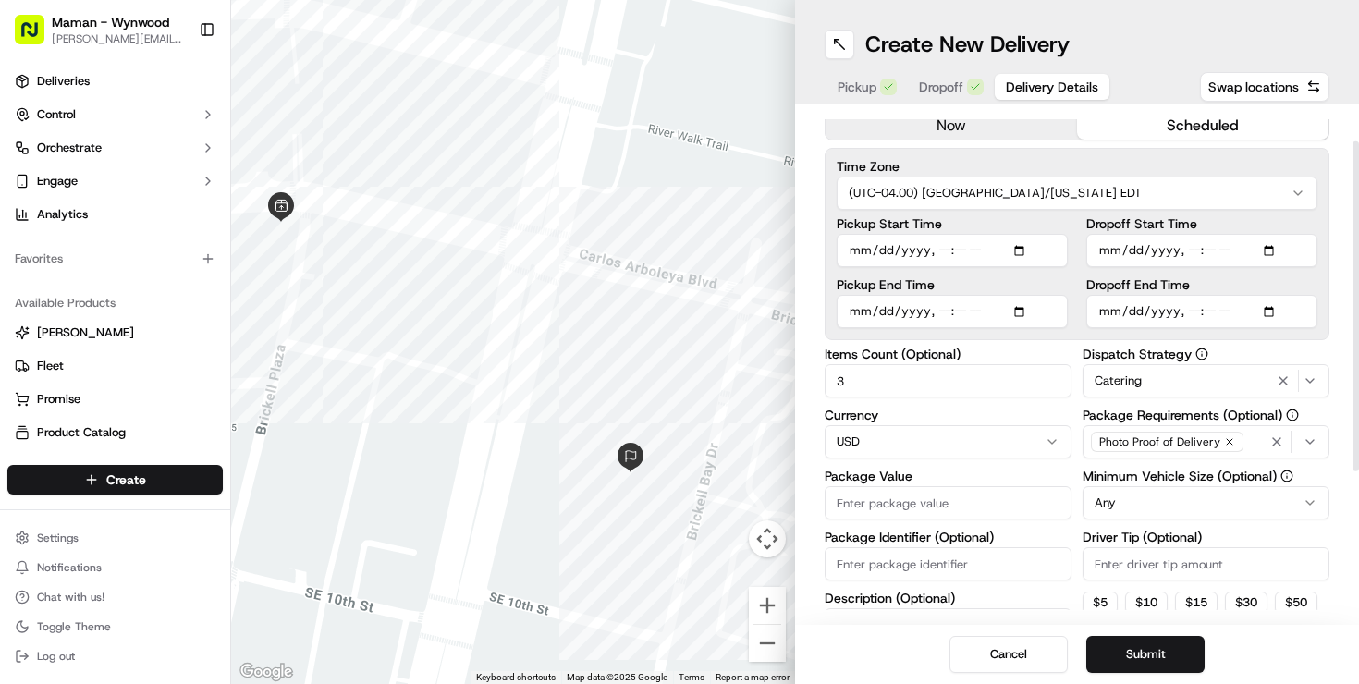
scroll to position [74, 0]
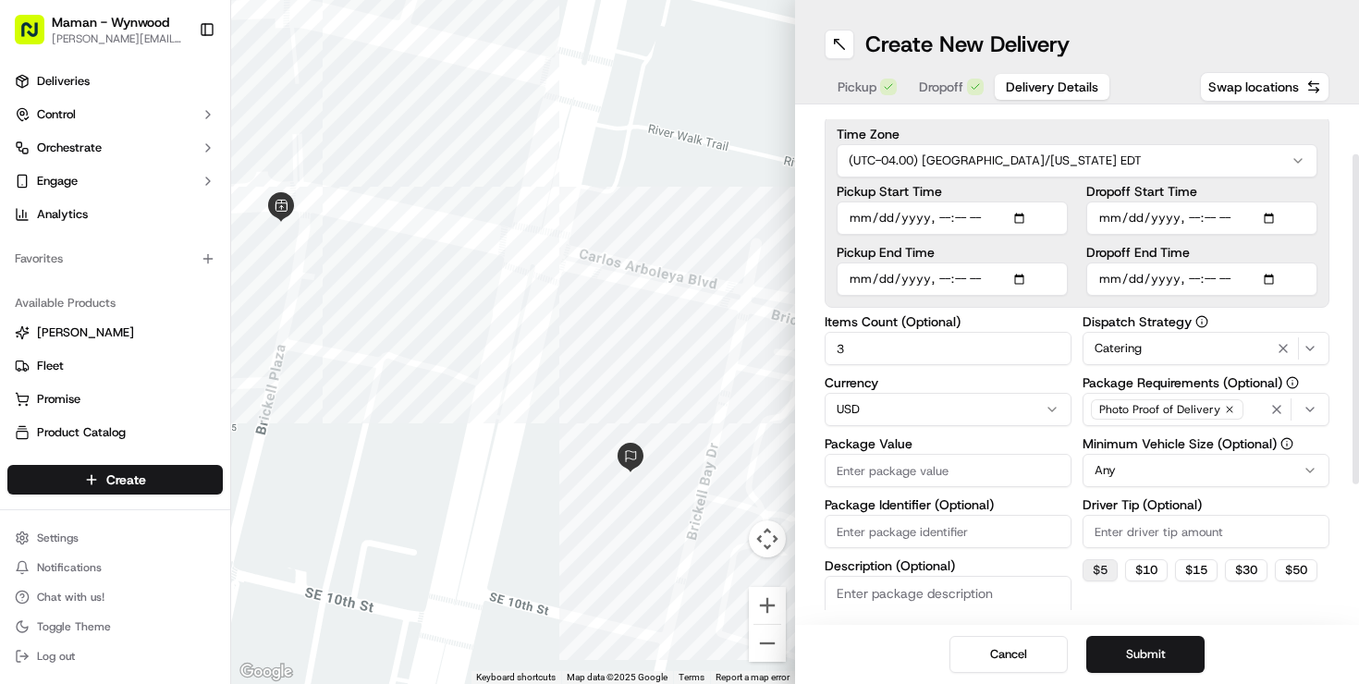
type input "3"
click at [1097, 565] on button "$ 5" at bounding box center [1100, 570] width 35 height 22
type input "5"
click at [1067, 486] on div "Package Value" at bounding box center [948, 462] width 247 height 50
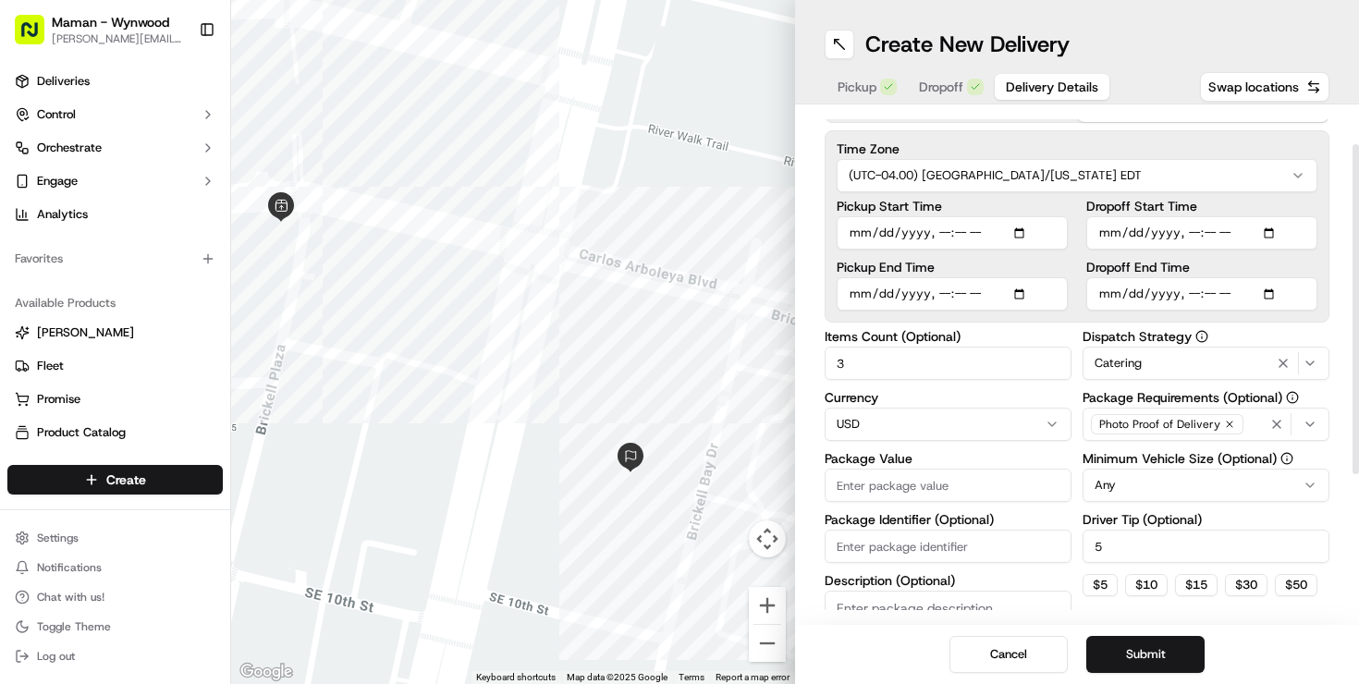
scroll to position [43, 0]
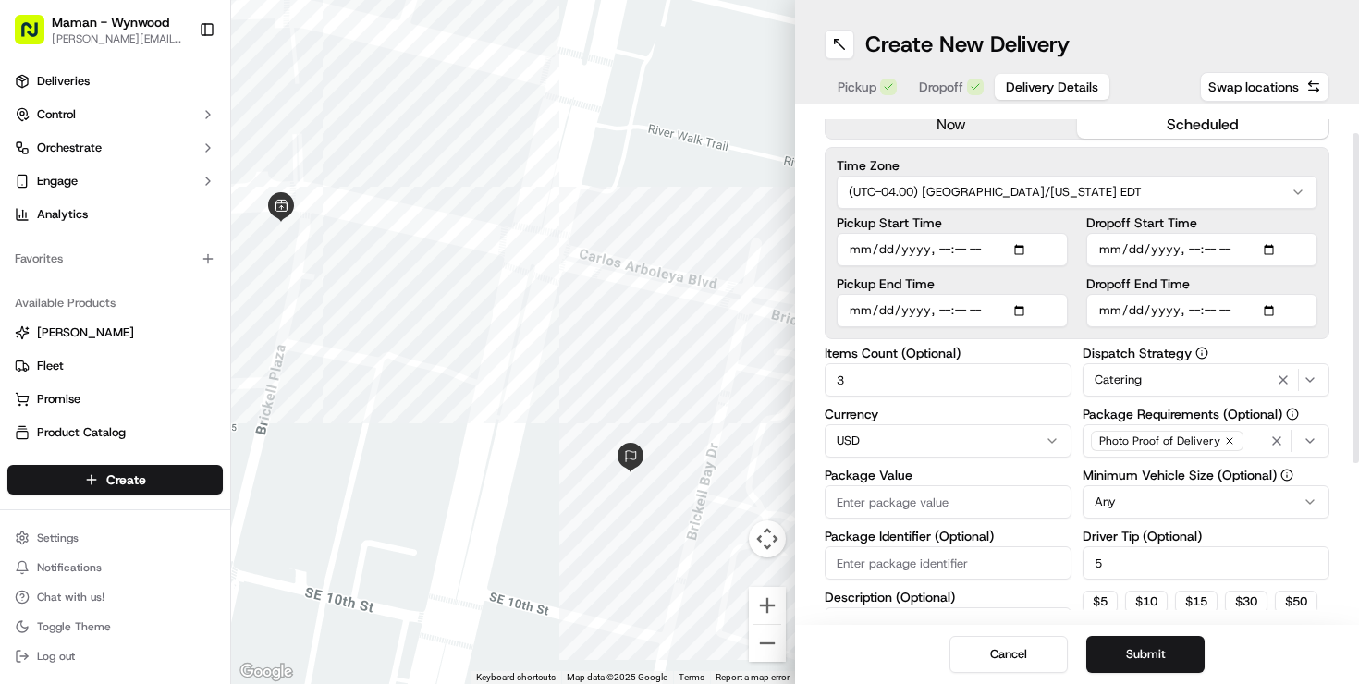
click at [1222, 309] on input "Dropoff End Time" at bounding box center [1201, 310] width 231 height 33
click at [1279, 309] on input "Dropoff End Time" at bounding box center [1201, 310] width 231 height 33
type input "[DATE]T09:00"
click at [1299, 280] on label "Dropoff End Time" at bounding box center [1201, 283] width 231 height 13
click at [1299, 294] on input "Dropoff End Time" at bounding box center [1201, 310] width 231 height 33
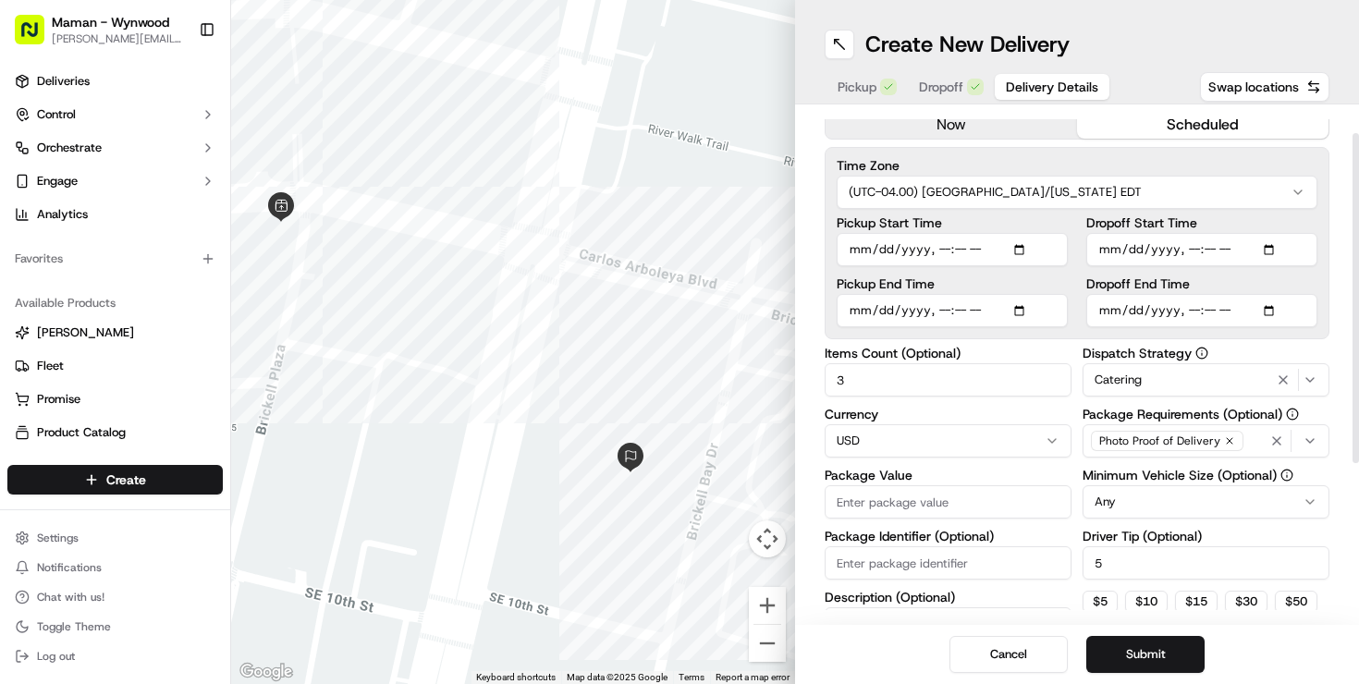
click at [1072, 285] on div "Pickup Start Time Pickup End Time Dropoff Start Time Dropoff End Time" at bounding box center [1077, 271] width 481 height 111
click at [1150, 660] on button "Submit" at bounding box center [1145, 654] width 118 height 37
click at [929, 498] on input "Package Value" at bounding box center [948, 501] width 247 height 33
type input "200"
click at [1144, 642] on button "Submit" at bounding box center [1145, 654] width 118 height 37
